Goal: Communication & Community: Answer question/provide support

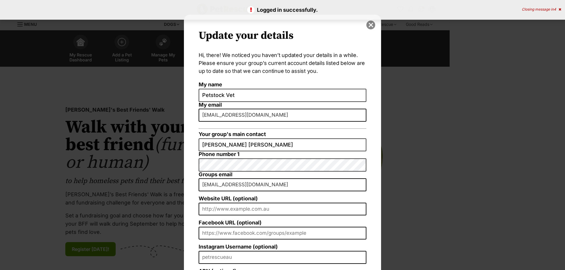
click at [366, 26] on button "close" at bounding box center [370, 25] width 9 height 9
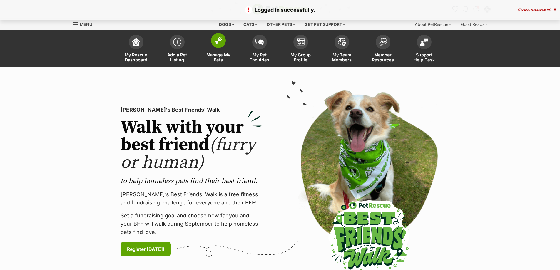
click at [222, 59] on span "Manage My Pets" at bounding box center [218, 57] width 26 height 10
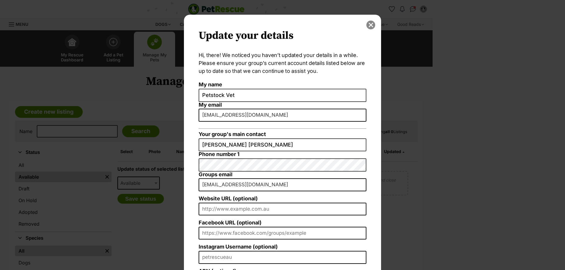
click at [366, 24] on button "close" at bounding box center [370, 25] width 9 height 9
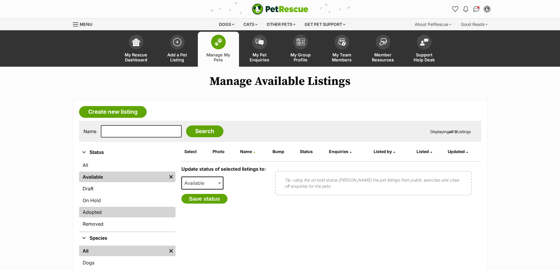
click at [107, 214] on link "Adopted" at bounding box center [127, 212] width 96 height 11
click at [109, 214] on link "Adopted" at bounding box center [127, 212] width 96 height 11
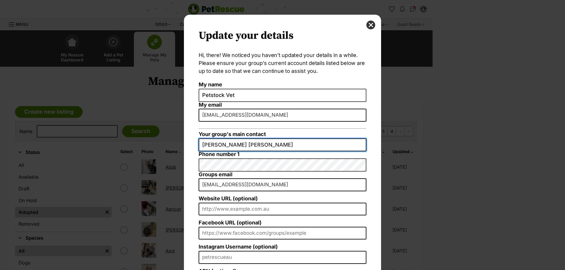
drag, startPoint x: 257, startPoint y: 146, endPoint x: 183, endPoint y: 149, distance: 74.2
click at [184, 149] on div "Update your details Hi, there! We noticed you haven’t updated your details in a…" at bounding box center [282, 171] width 197 height 312
type input "Rhiannon Bianco"
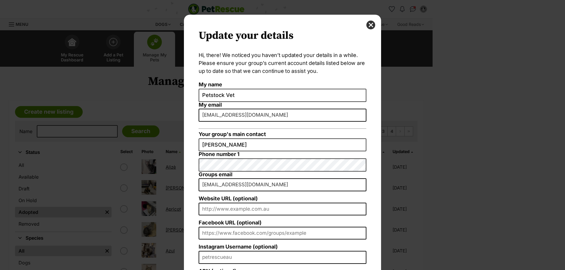
click at [512, 160] on div "Update your details Hi, there! We noticed you haven’t updated your details in a…" at bounding box center [282, 135] width 565 height 270
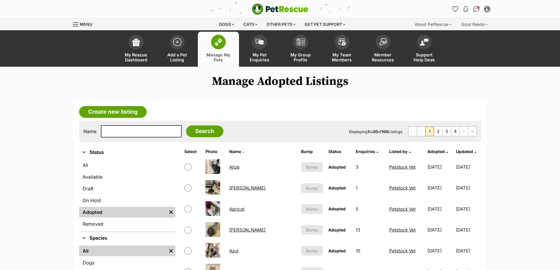
click at [235, 231] on link "[PERSON_NAME]" at bounding box center [247, 230] width 36 height 6
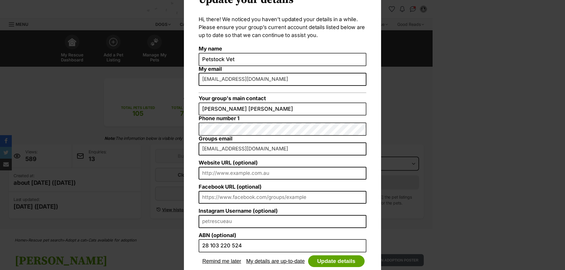
scroll to position [27, 0]
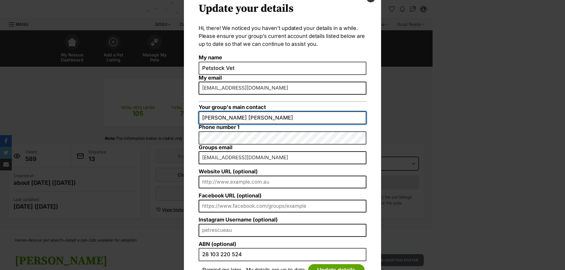
drag, startPoint x: 259, startPoint y: 119, endPoint x: 176, endPoint y: 119, distance: 82.4
click at [176, 119] on div "Update your details Hi, there! We noticed you haven’t updated your details in a…" at bounding box center [282, 135] width 565 height 270
type input "Rhiannon Bianco"
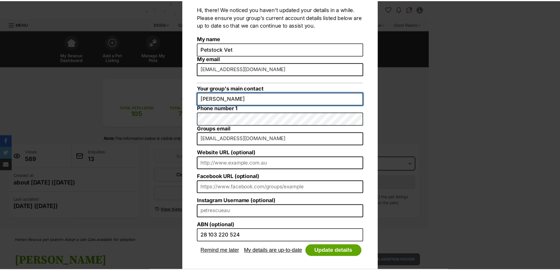
scroll to position [56, 0]
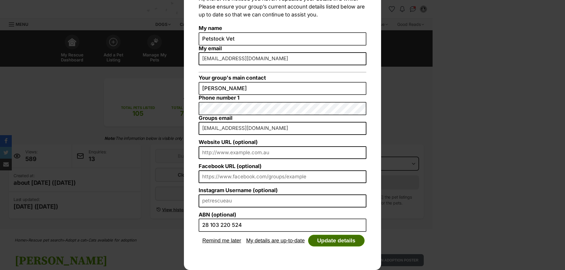
click at [344, 241] on button "Update details" at bounding box center [336, 241] width 56 height 12
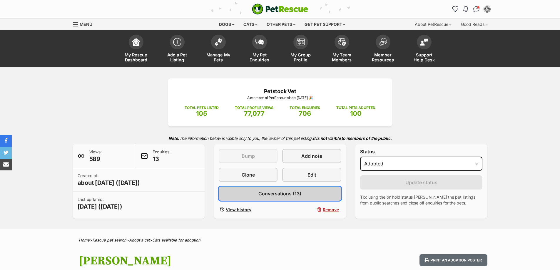
click at [288, 192] on span "Conversations (13)" at bounding box center [280, 193] width 43 height 7
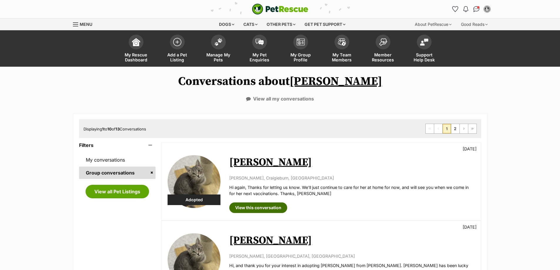
click at [271, 208] on link "View this conversation" at bounding box center [258, 208] width 58 height 11
click at [264, 211] on link "View this conversation" at bounding box center [258, 208] width 58 height 11
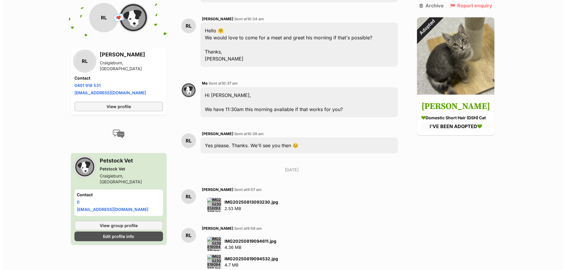
scroll to position [1176, 0]
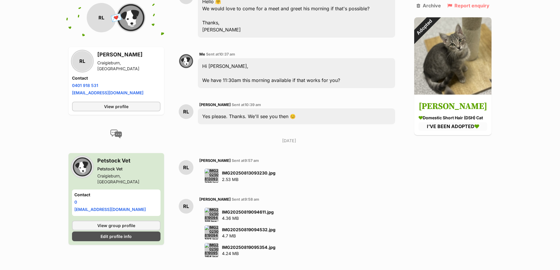
click at [213, 208] on img at bounding box center [212, 215] width 14 height 14
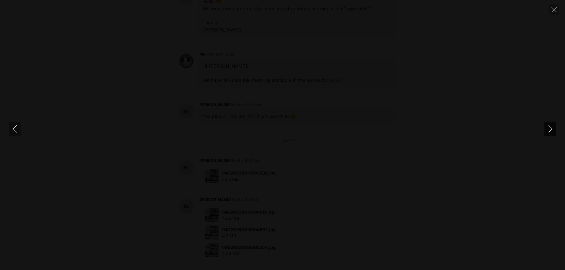
click at [550, 131] on icon "Next" at bounding box center [550, 128] width 4 height 7
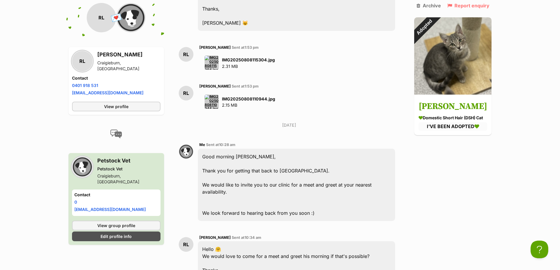
scroll to position [941, 0]
